Goal: Information Seeking & Learning: Find contact information

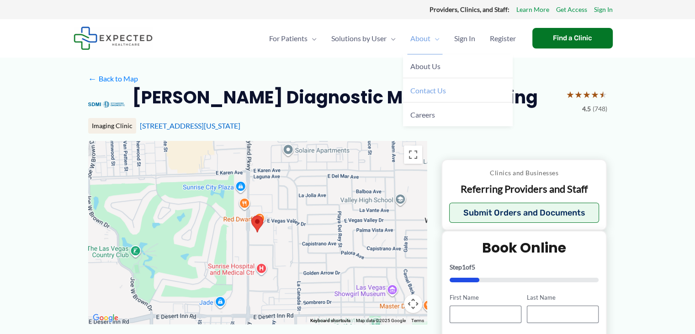
click at [422, 92] on span "Contact Us" at bounding box center [429, 90] width 36 height 9
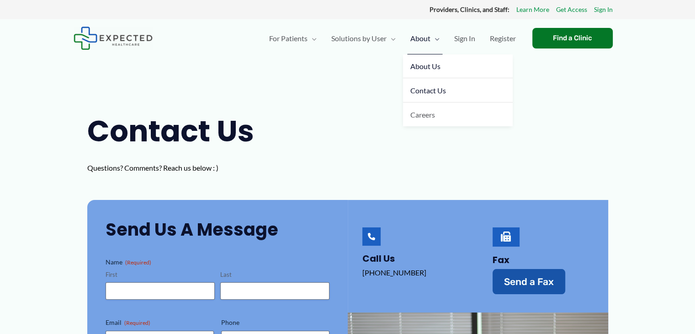
click at [428, 64] on span "About Us" at bounding box center [426, 66] width 30 height 9
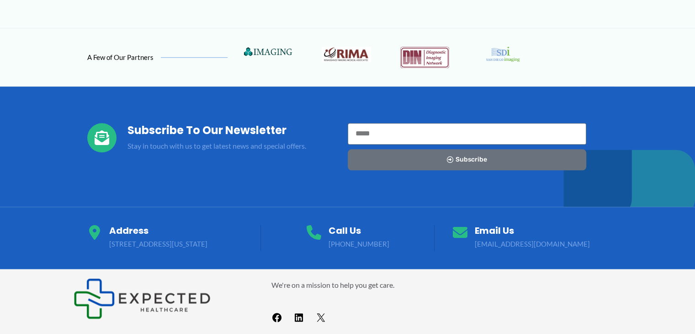
scroll to position [972, 0]
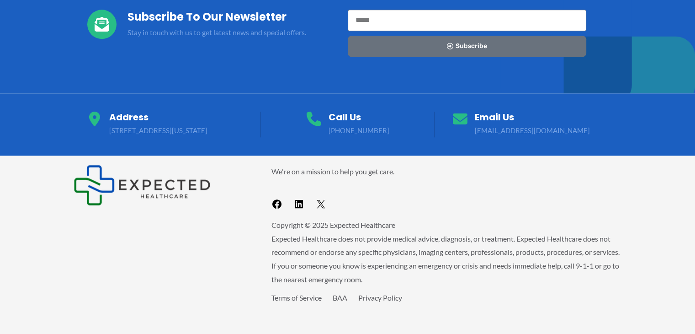
drag, startPoint x: 239, startPoint y: 131, endPoint x: 291, endPoint y: 161, distance: 59.8
click at [241, 60] on div at bounding box center [347, 33] width 695 height 120
